Goal: Task Accomplishment & Management: Use online tool/utility

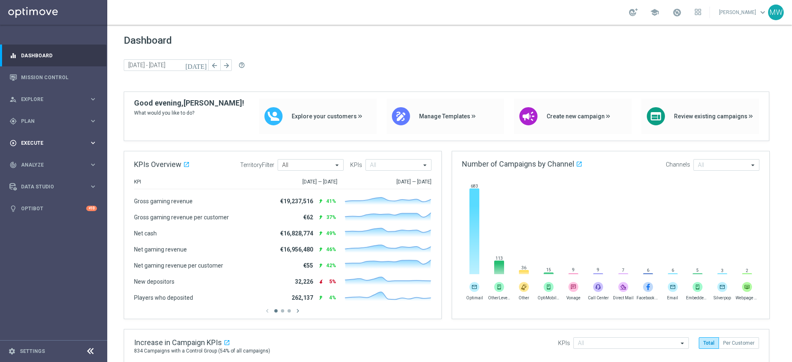
click at [47, 141] on span "Execute" at bounding box center [55, 143] width 68 height 5
click at [42, 122] on span "Plan" at bounding box center [55, 121] width 68 height 5
click at [45, 99] on span "Explore" at bounding box center [55, 99] width 68 height 5
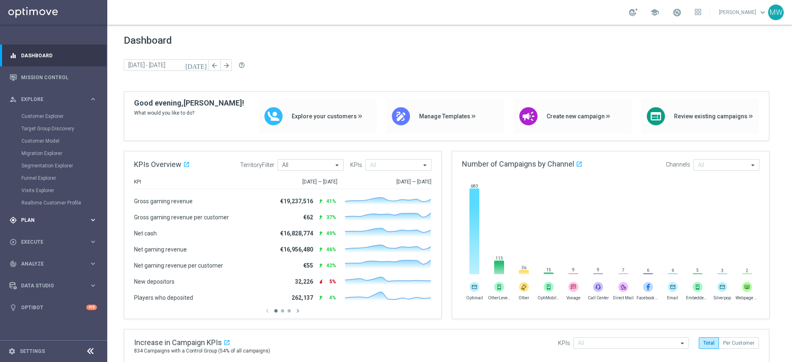
click at [36, 224] on div "gps_fixed Plan keyboard_arrow_right" at bounding box center [53, 220] width 106 height 22
click at [53, 164] on span "Templates" at bounding box center [51, 162] width 59 height 5
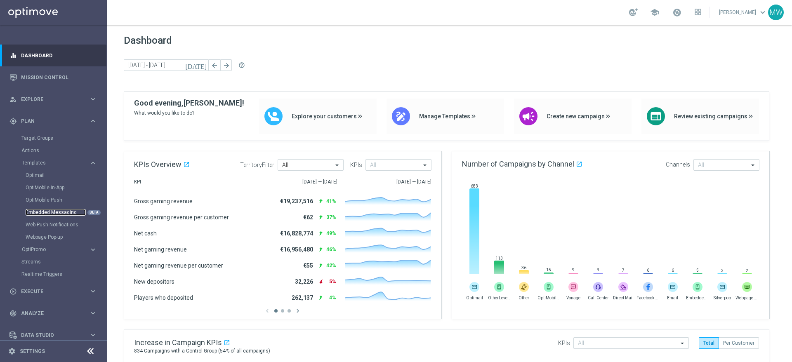
click at [54, 213] on link "Embedded Messaging" at bounding box center [56, 212] width 60 height 7
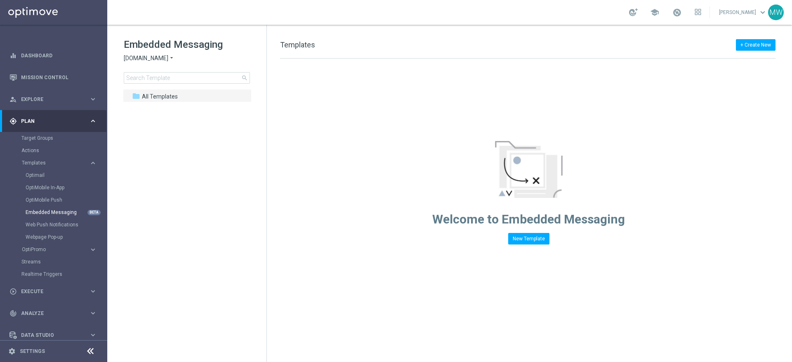
click at [166, 58] on span "[DOMAIN_NAME]" at bounding box center [146, 58] width 45 height 8
click at [157, 87] on div "Lottoland" at bounding box center [155, 87] width 62 height 10
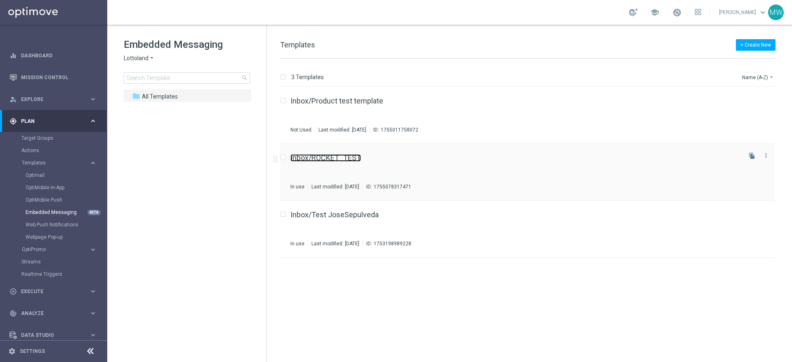
click at [340, 159] on link "Inbox/ROCKET_TEST" at bounding box center [325, 157] width 71 height 7
click at [336, 101] on link "Inbox/Product test template" at bounding box center [336, 100] width 93 height 7
click at [370, 228] on div "Inbox/Test JoseSepulveda In use Last modified: [DATE] ID: 1753198989228" at bounding box center [514, 229] width 449 height 36
click at [404, 167] on div "Inbox/ROCKET_TEST In use Last modified: [DATE] ID: 1755078317471" at bounding box center [514, 172] width 449 height 36
